Goal: Communication & Community: Answer question/provide support

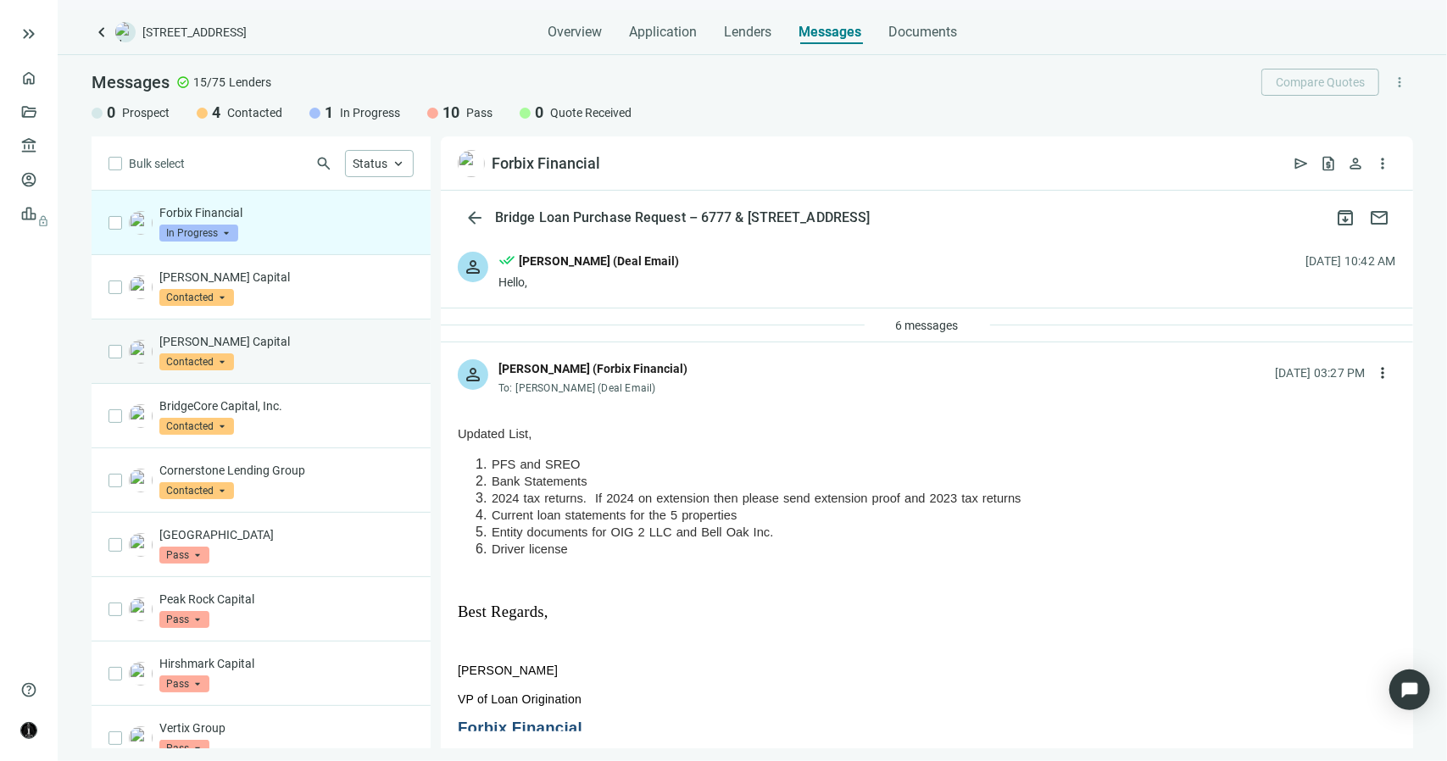
click at [361, 340] on p "[PERSON_NAME] Capital" at bounding box center [286, 341] width 254 height 17
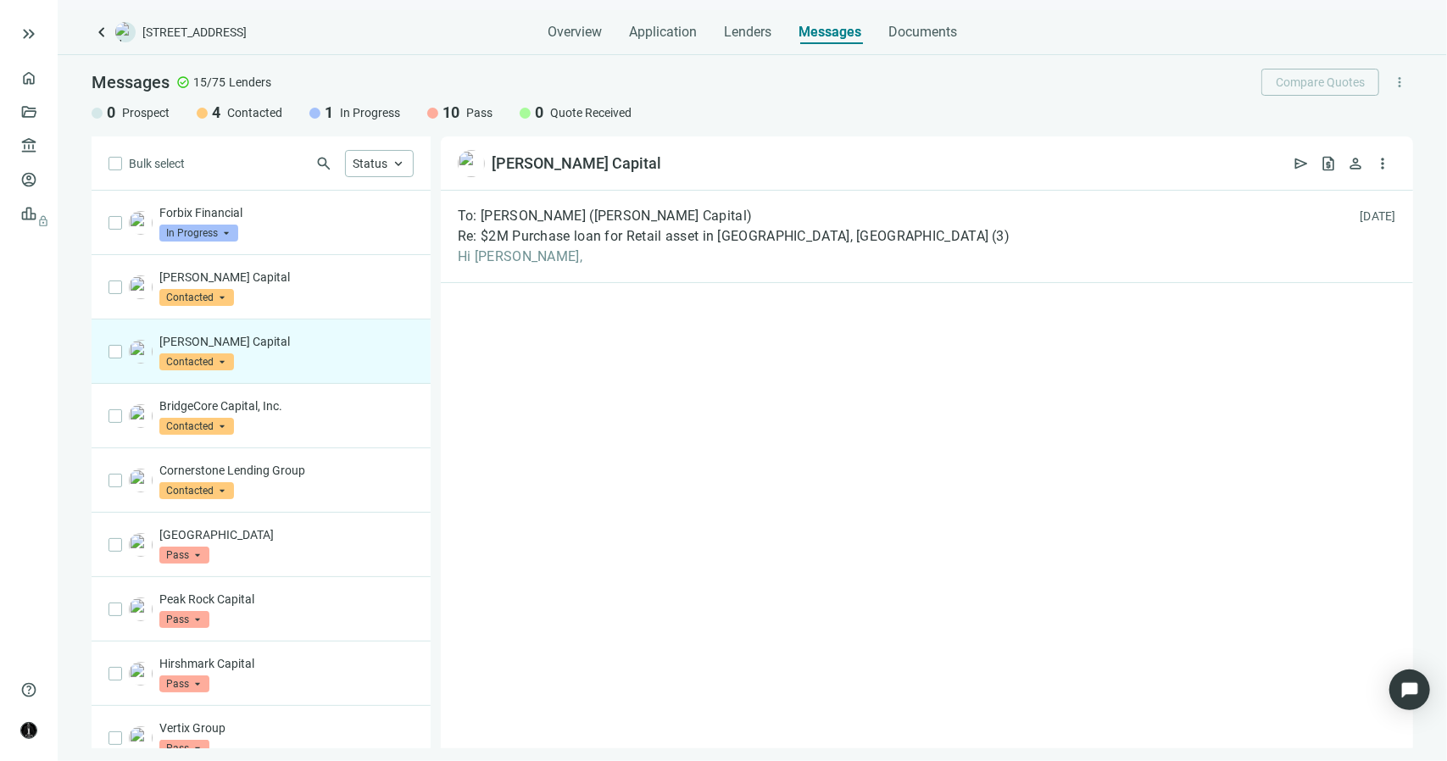
click at [221, 358] on span "Contacted" at bounding box center [196, 361] width 75 height 17
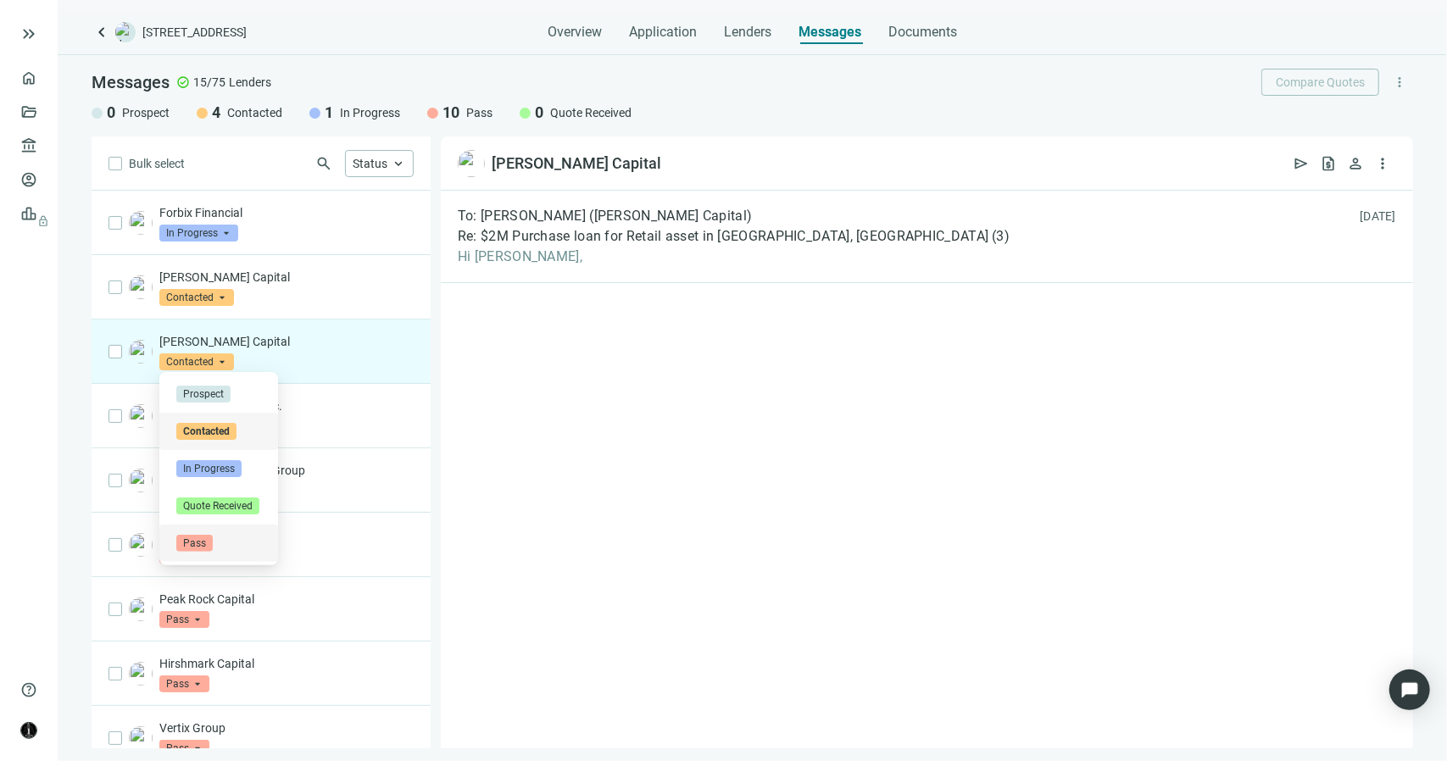
click at [197, 535] on span "Pass" at bounding box center [194, 543] width 36 height 17
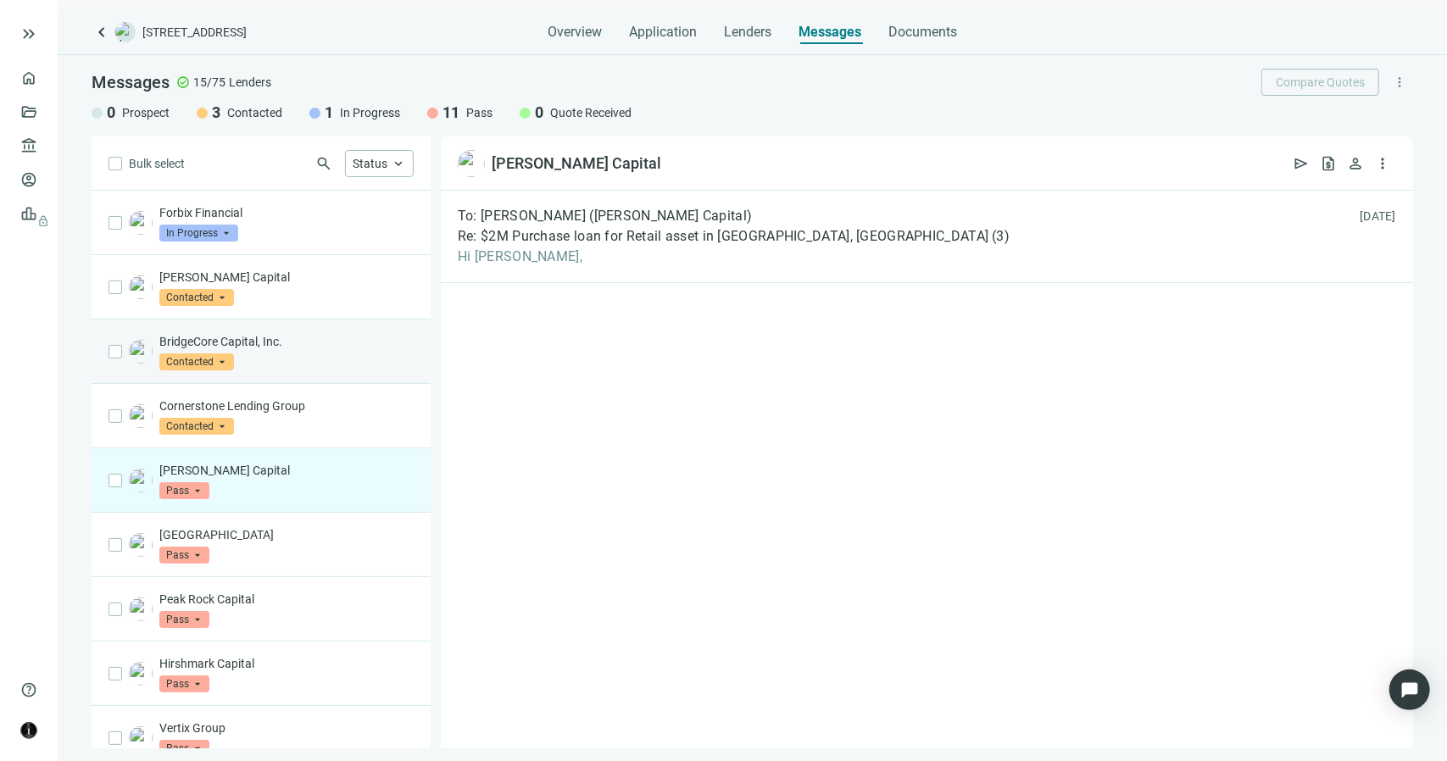
click at [274, 358] on div "BridgeCore Capital, Inc. Contacted arrow_drop_down" at bounding box center [286, 351] width 254 height 37
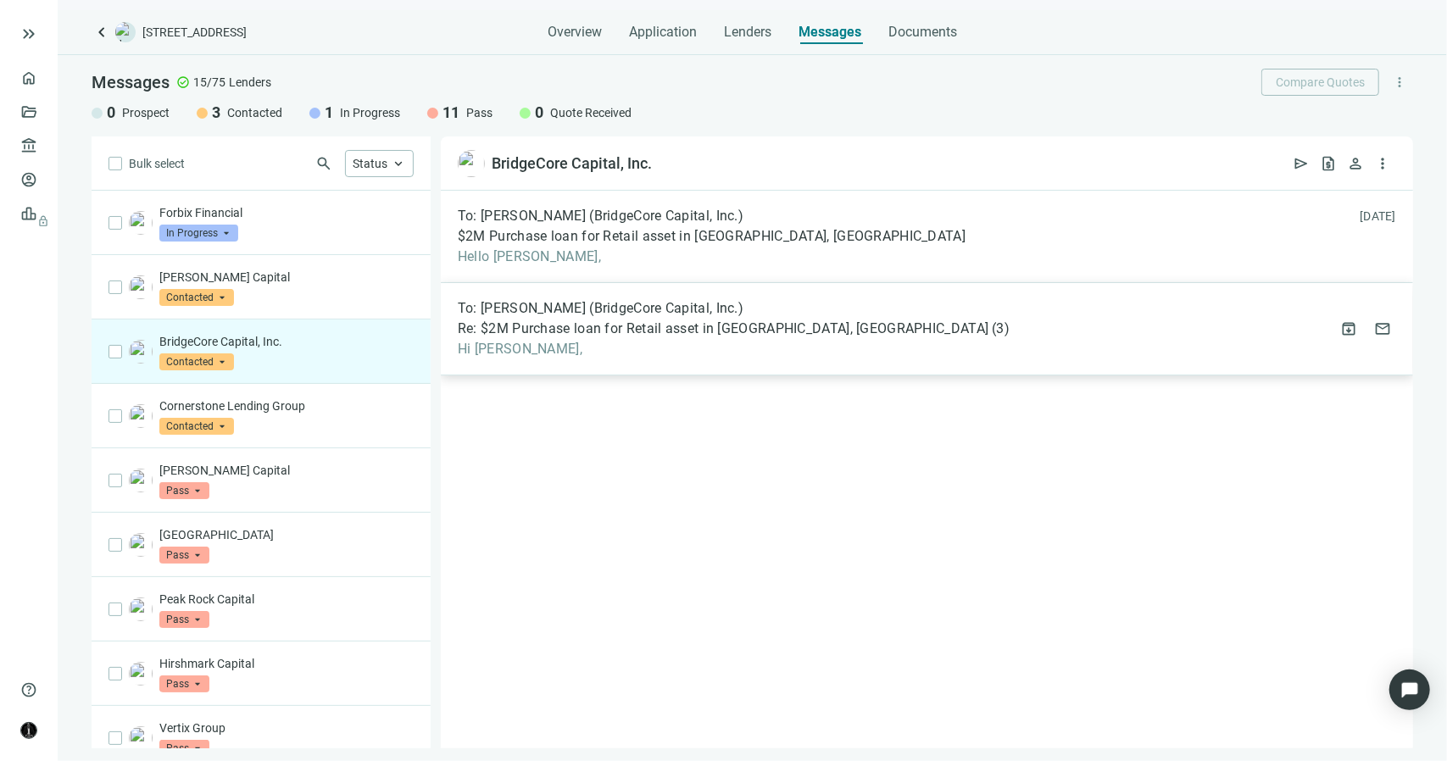
click at [532, 318] on div "To: [PERSON_NAME] (BridgeCore Capital, Inc.) Re: $2M Purchase loan for Retail a…" at bounding box center [734, 329] width 552 height 58
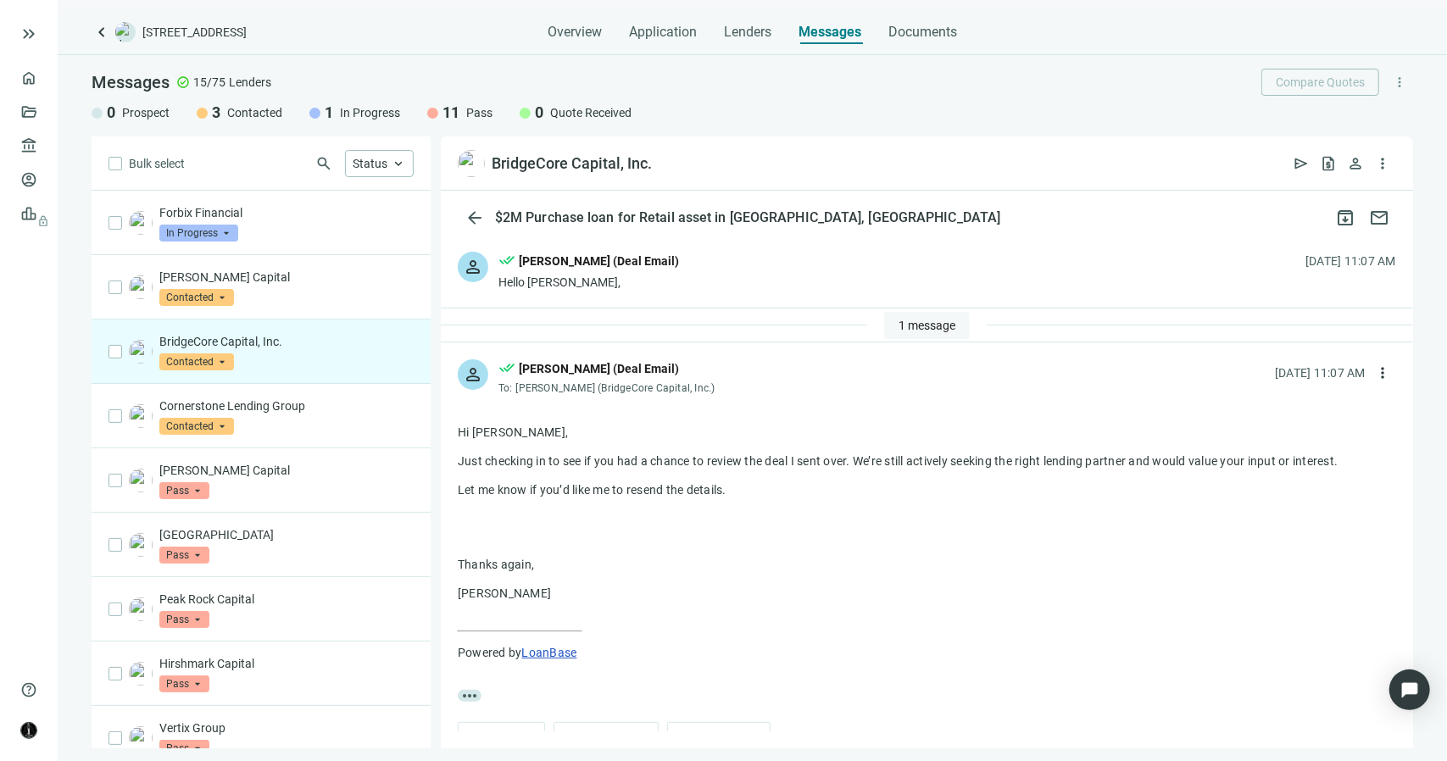
click at [898, 327] on span "1 message" at bounding box center [926, 326] width 57 height 14
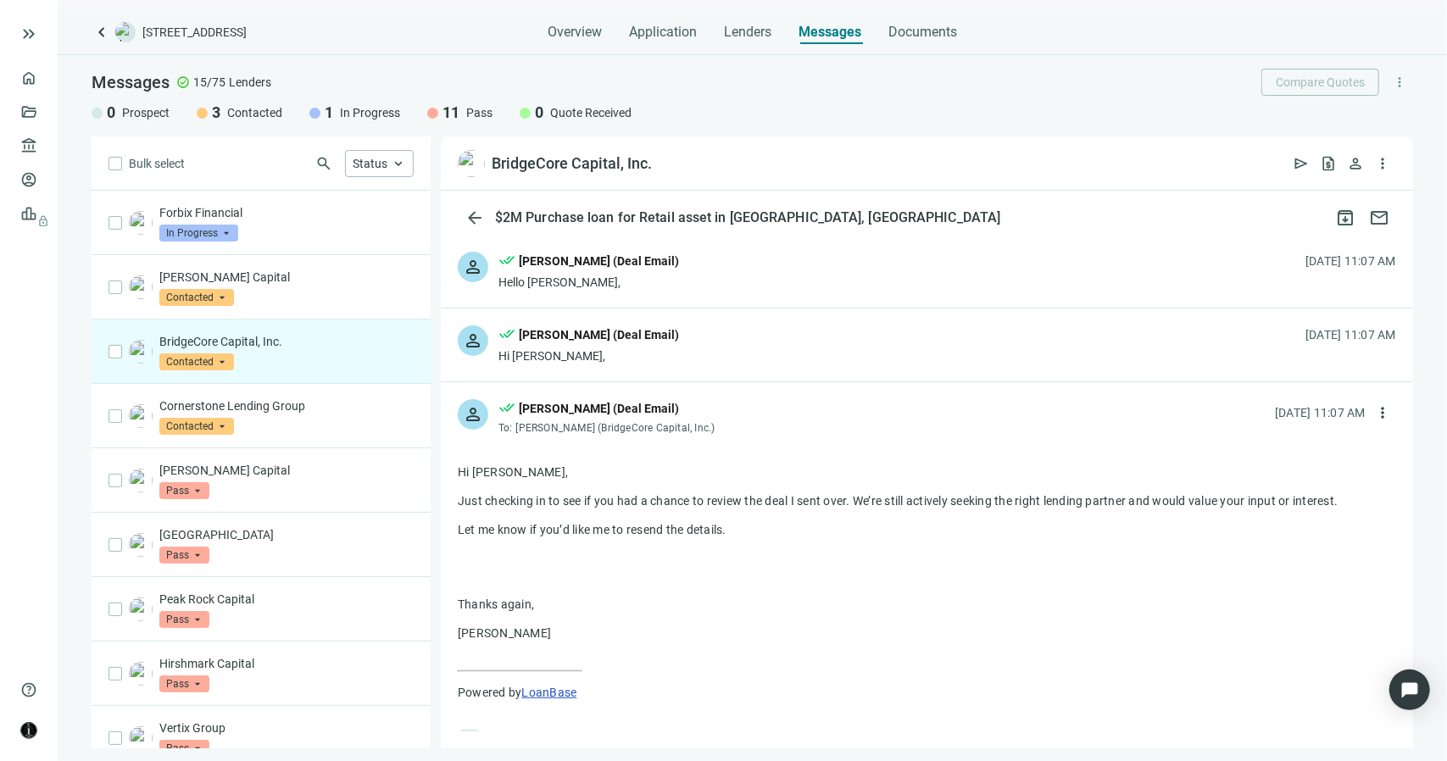
click at [708, 330] on div "person done_all [PERSON_NAME] (Deal Email) Hi [PERSON_NAME], [DATE] 11:07 AM" at bounding box center [927, 344] width 972 height 73
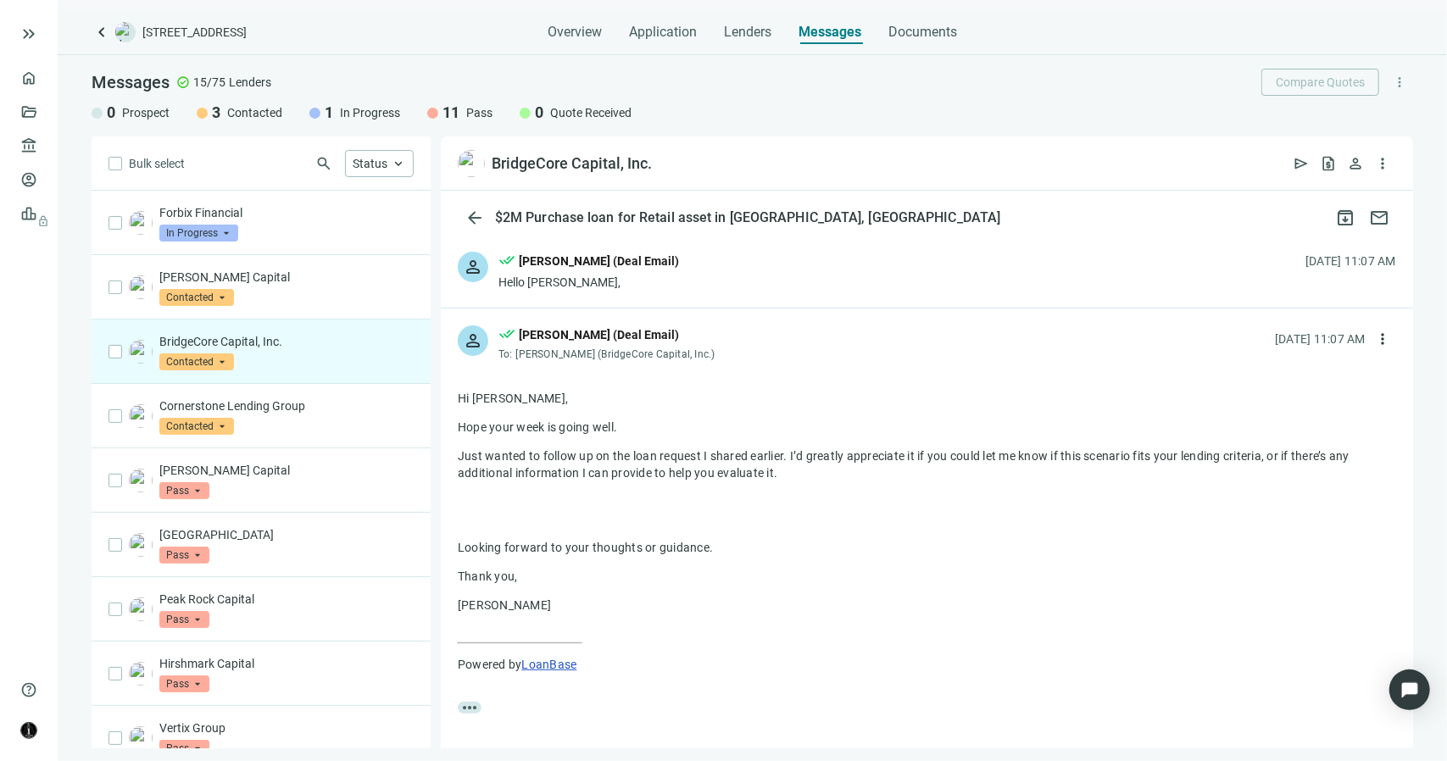
click at [687, 287] on div "person done_all [PERSON_NAME] (Deal Email) Hello [PERSON_NAME], [DATE] 11:07 AM" at bounding box center [927, 271] width 972 height 73
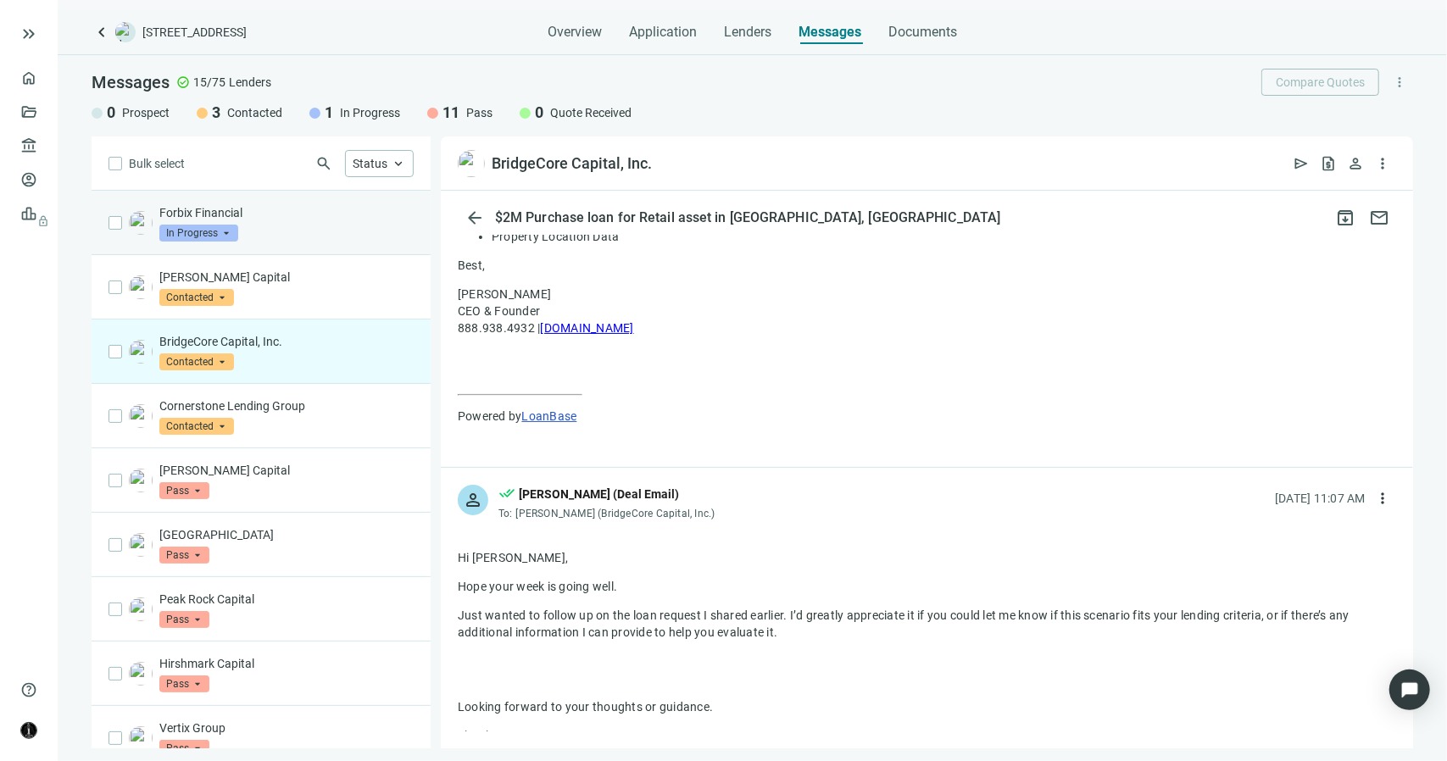
click at [227, 228] on span "In Progress" at bounding box center [198, 233] width 79 height 17
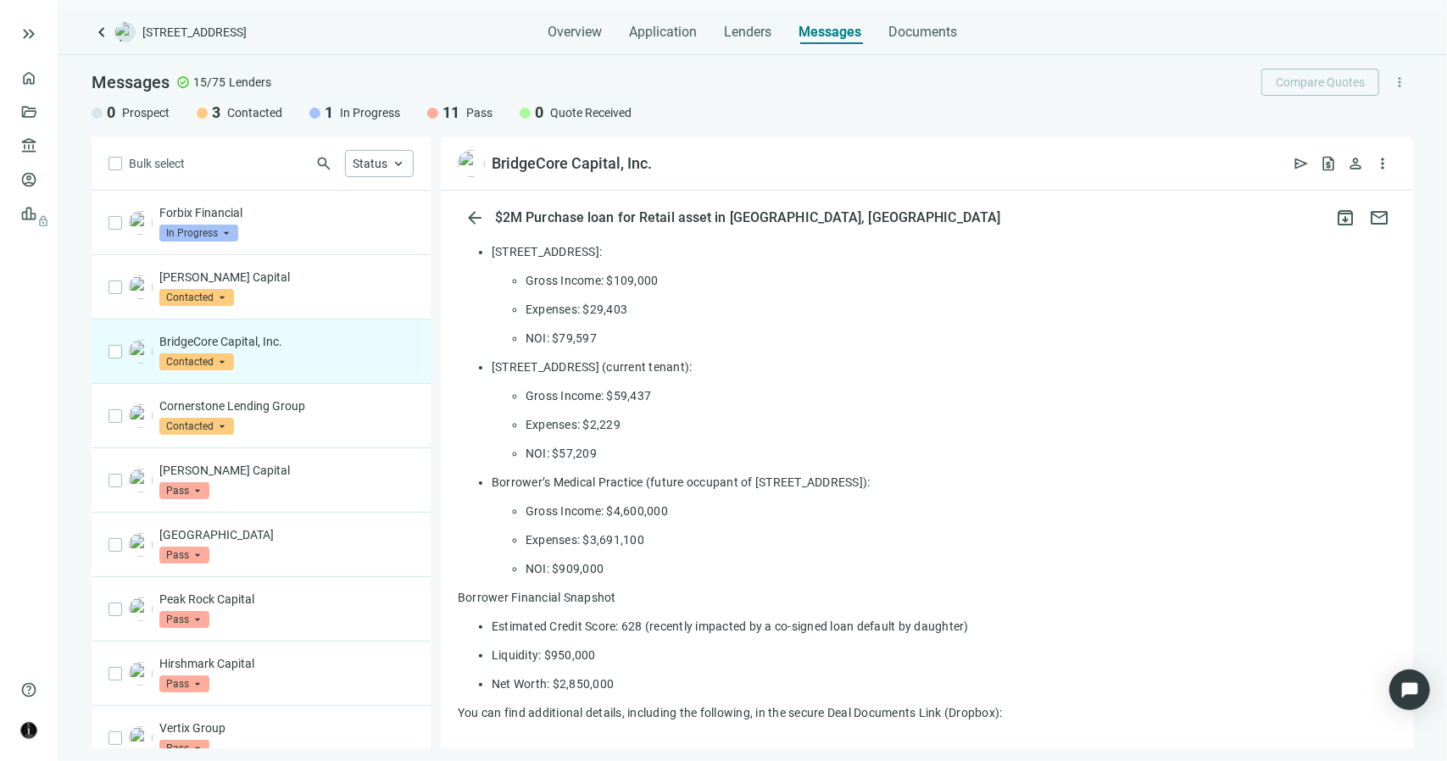
scroll to position [763, 0]
click at [399, 158] on span "keyboard_arrow_up" at bounding box center [398, 163] width 15 height 15
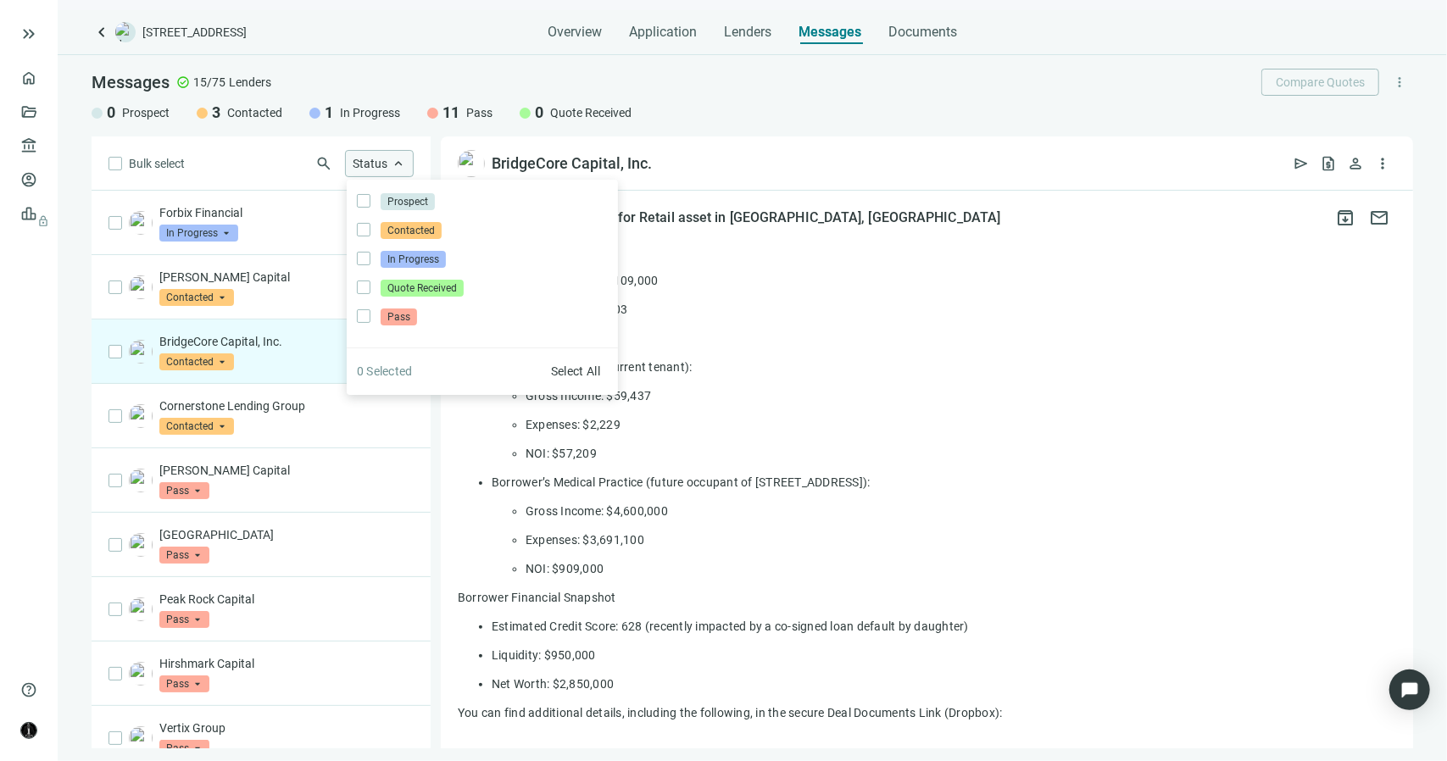
click at [399, 159] on span "keyboard_arrow_up" at bounding box center [398, 163] width 15 height 15
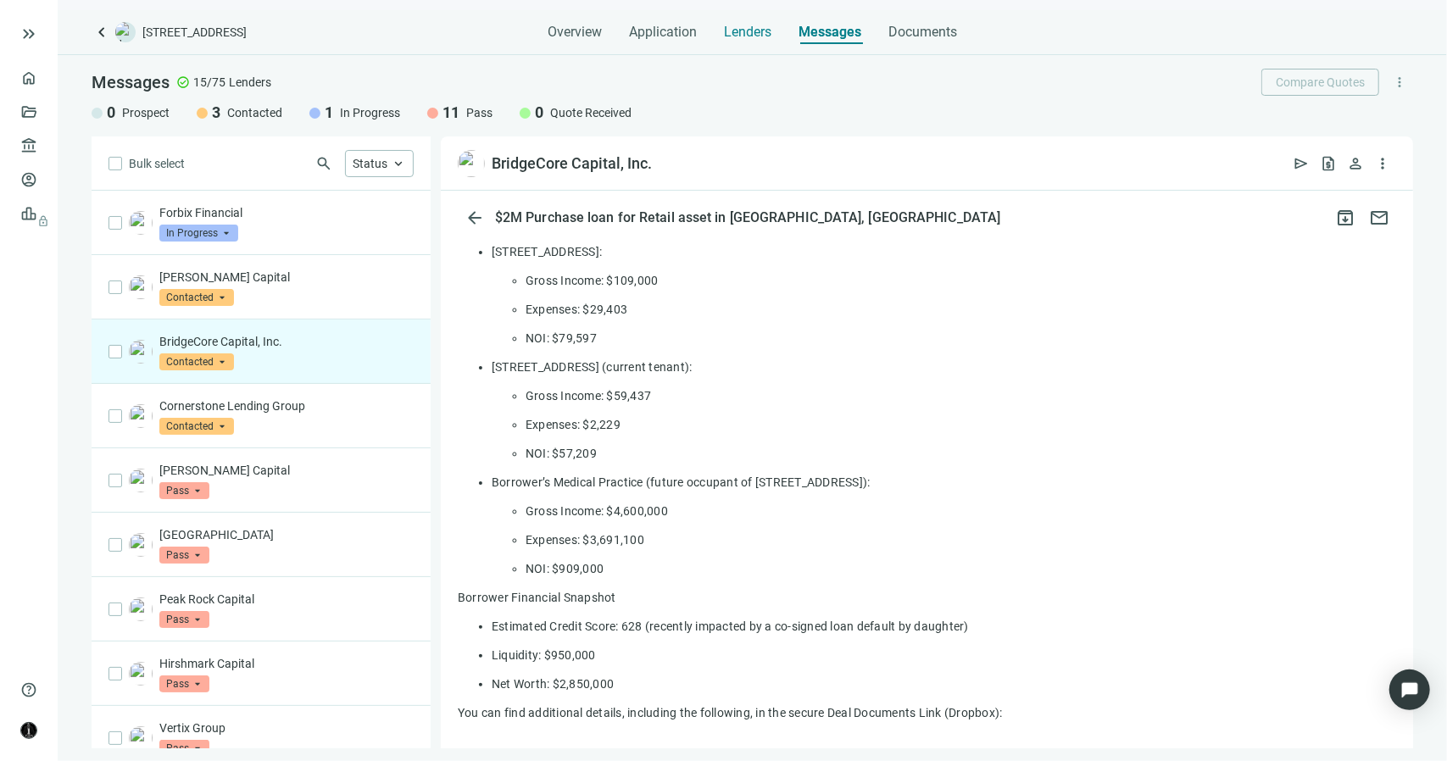
click at [741, 29] on span "Lenders" at bounding box center [747, 32] width 47 height 17
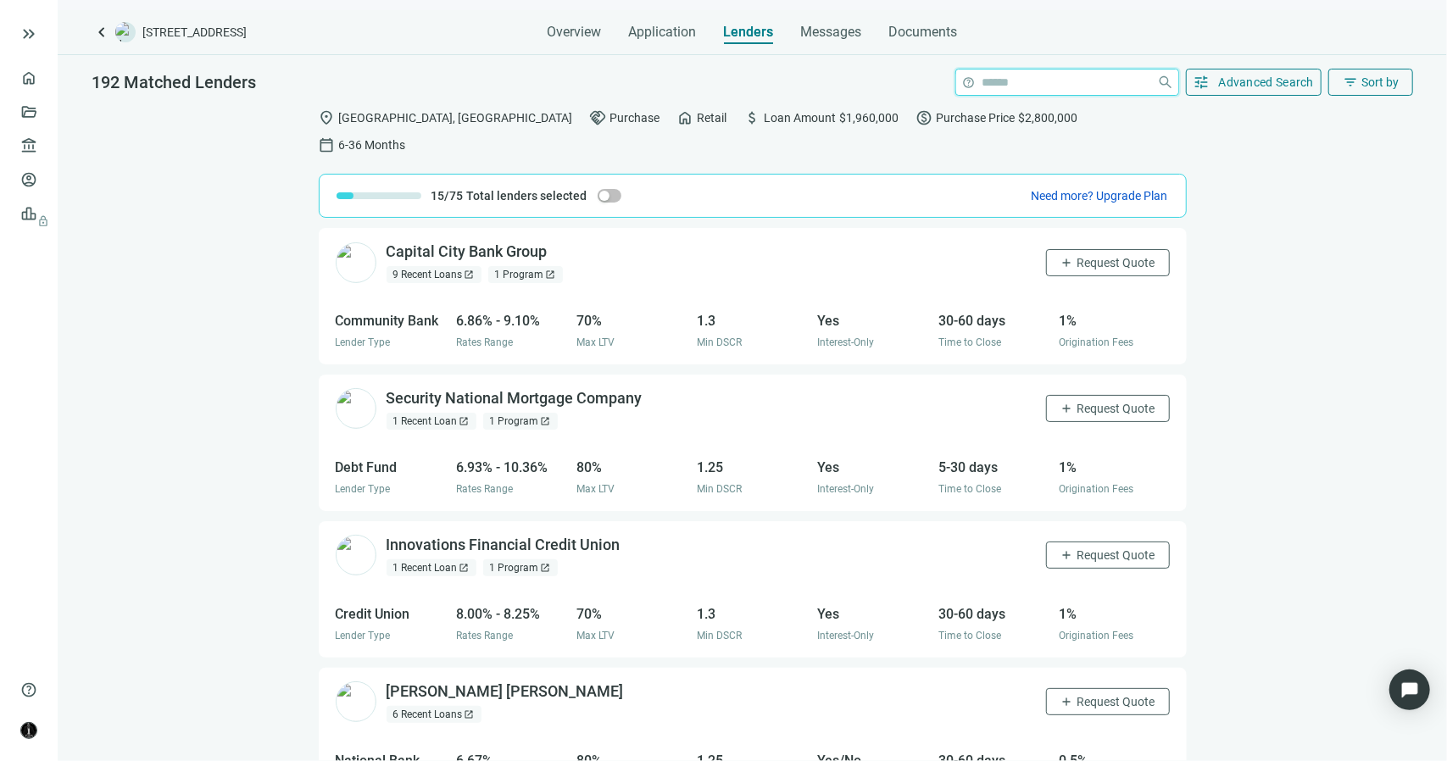
click at [1022, 81] on input "search" at bounding box center [1066, 81] width 168 height 25
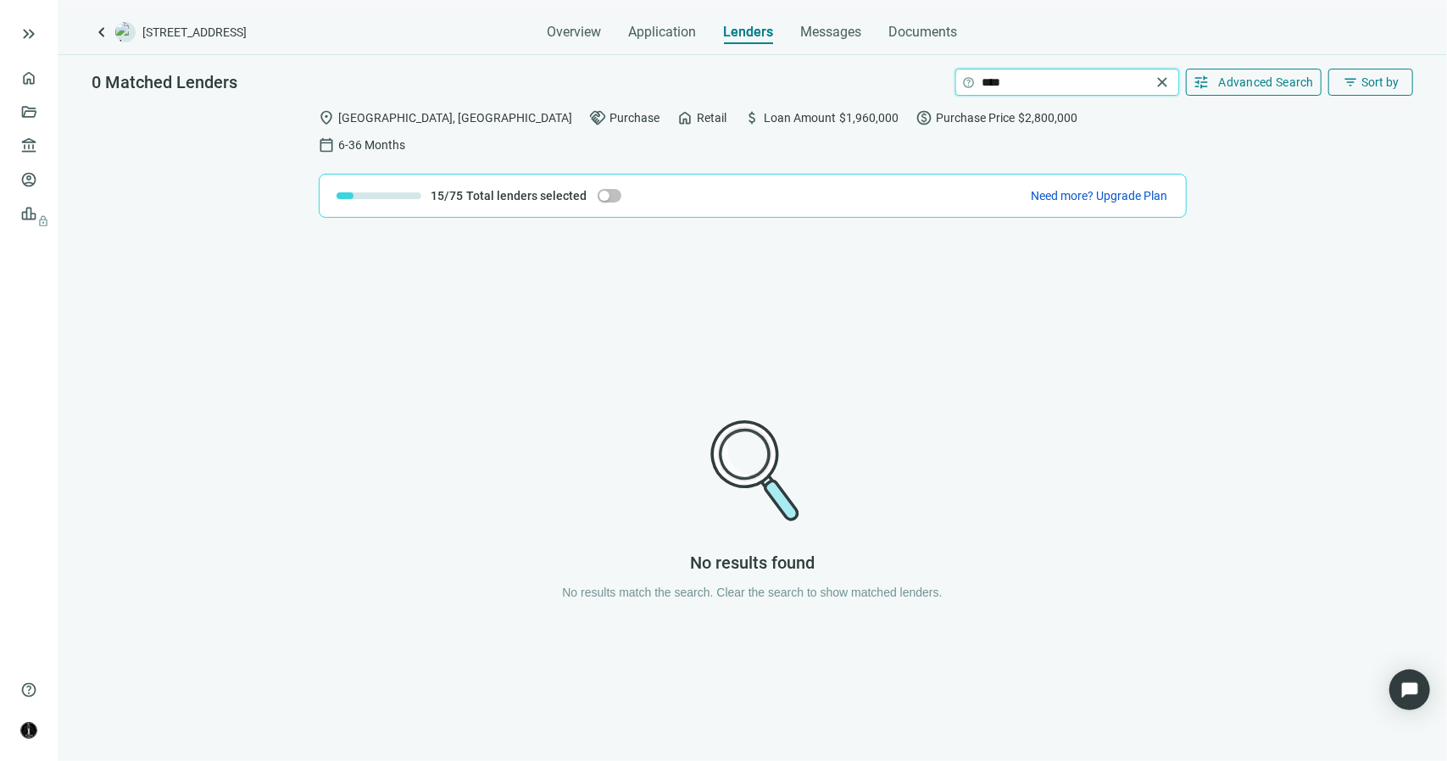
type input "****"
click at [773, 325] on div "No results found No results match the search. Clear the search to show matched …" at bounding box center [752, 507] width 1389 height 559
